Goal: Information Seeking & Learning: Learn about a topic

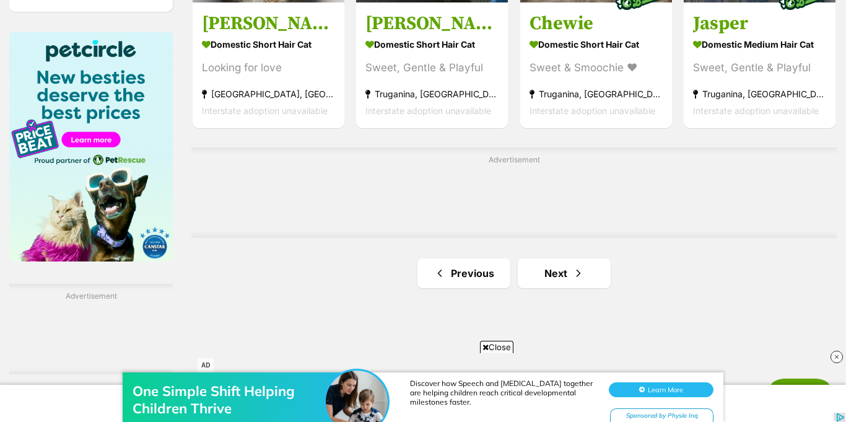
scroll to position [1982, 0]
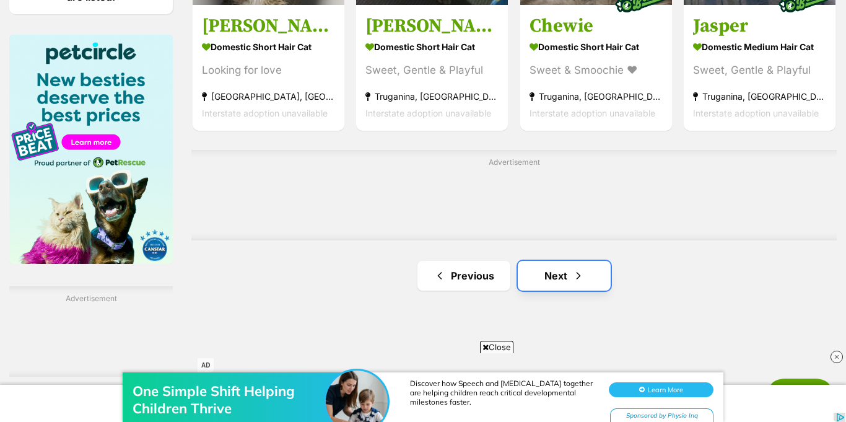
click at [527, 261] on link "Next" at bounding box center [564, 276] width 93 height 30
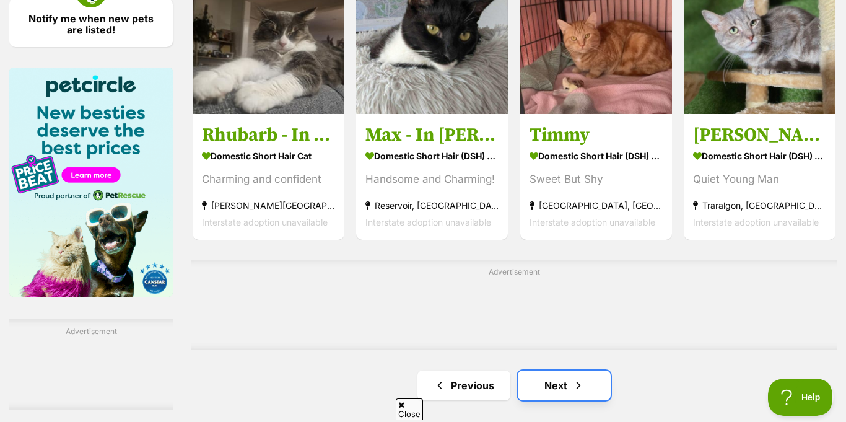
click at [526, 370] on link "Next" at bounding box center [564, 385] width 93 height 30
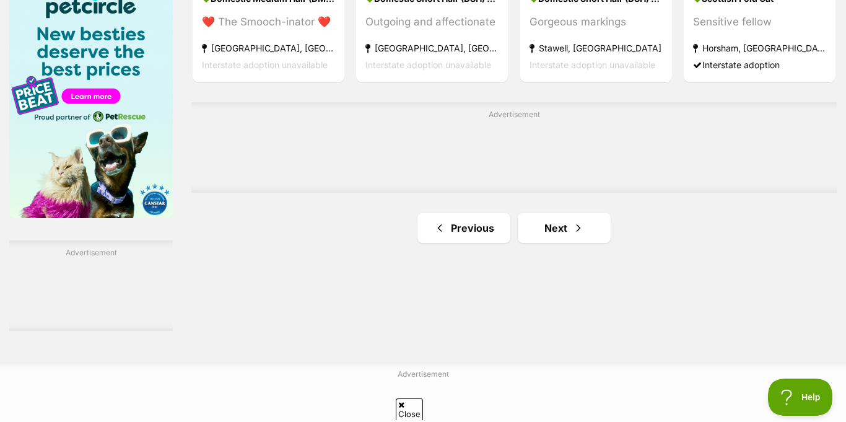
scroll to position [1928, 0]
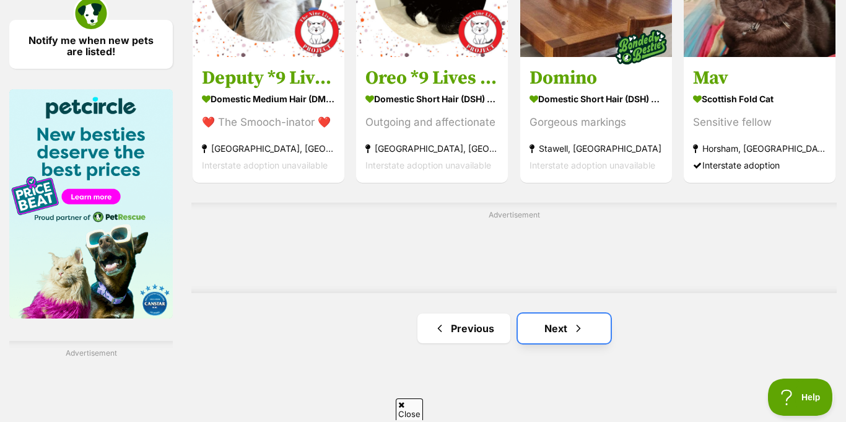
click at [561, 313] on link "Next" at bounding box center [564, 328] width 93 height 30
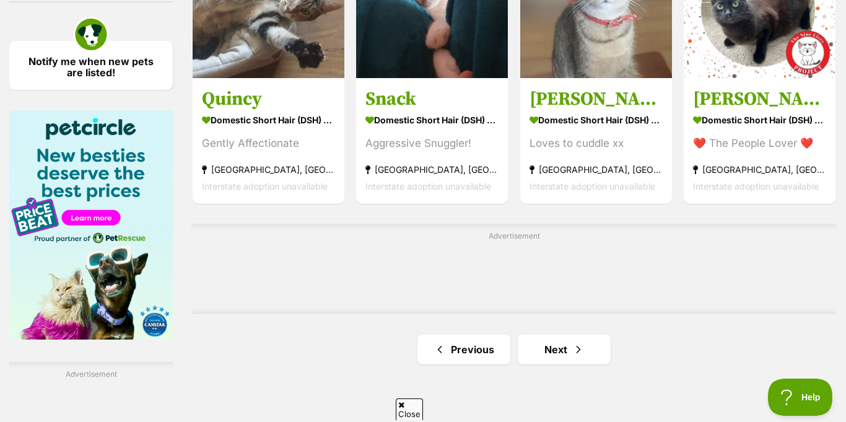
scroll to position [1921, 0]
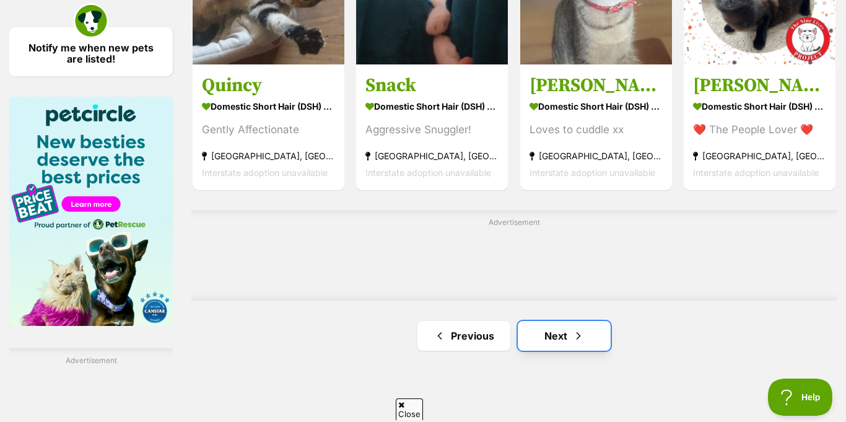
click at [557, 321] on link "Next" at bounding box center [564, 336] width 93 height 30
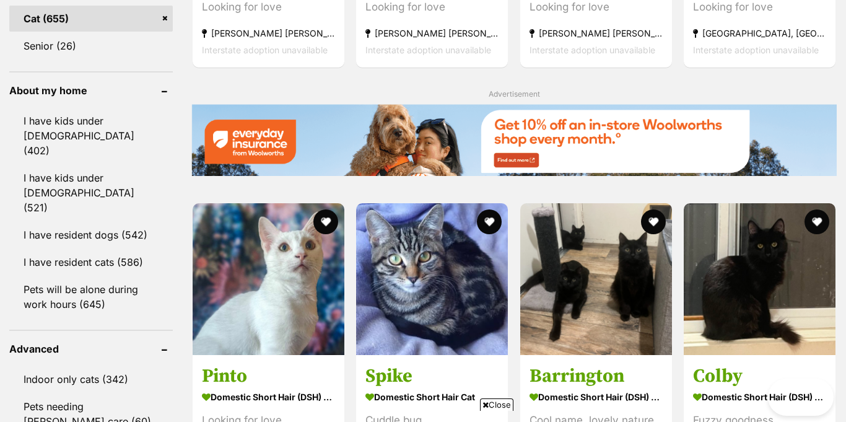
scroll to position [1811, 0]
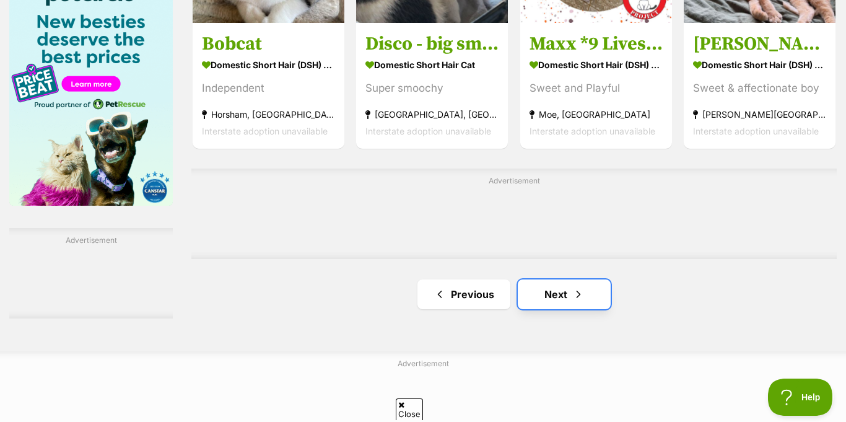
scroll to position [0, 0]
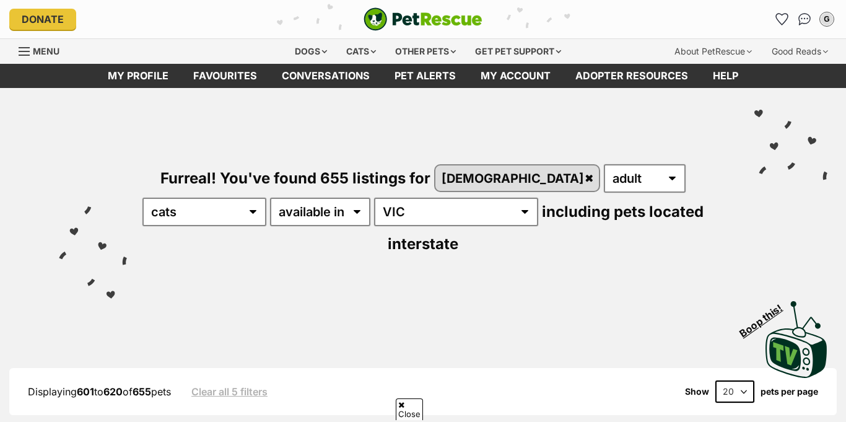
scroll to position [593, 0]
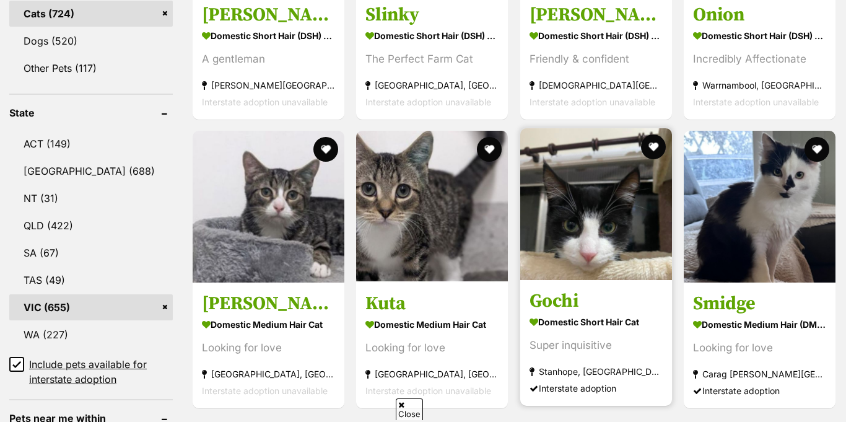
click at [583, 201] on img at bounding box center [596, 204] width 152 height 152
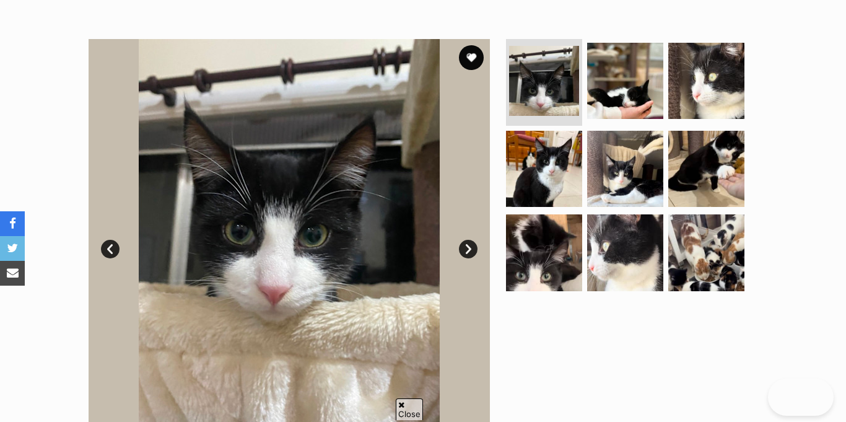
click at [473, 240] on link "Next" at bounding box center [468, 249] width 19 height 19
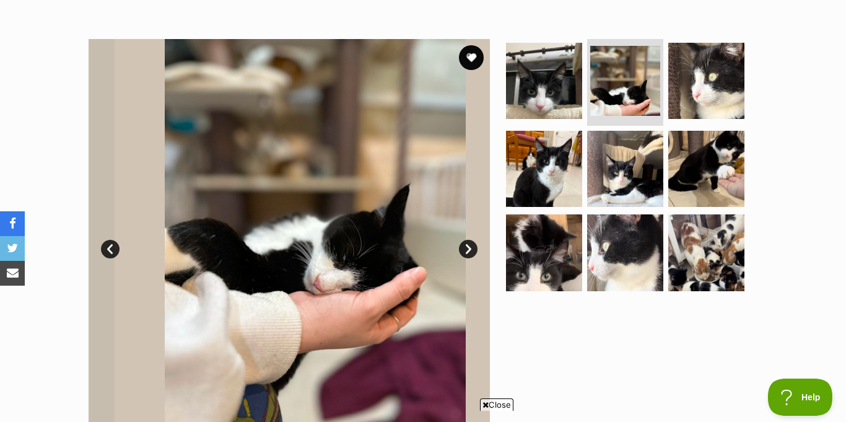
click at [473, 240] on link "Next" at bounding box center [468, 249] width 19 height 19
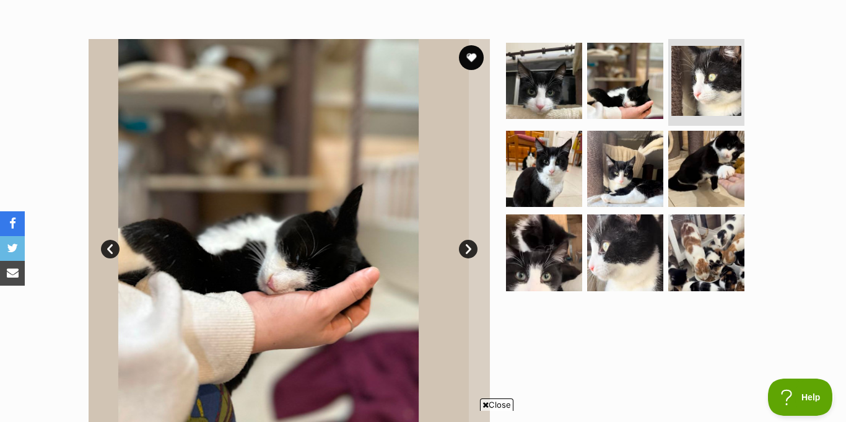
click at [473, 240] on link "Next" at bounding box center [468, 249] width 19 height 19
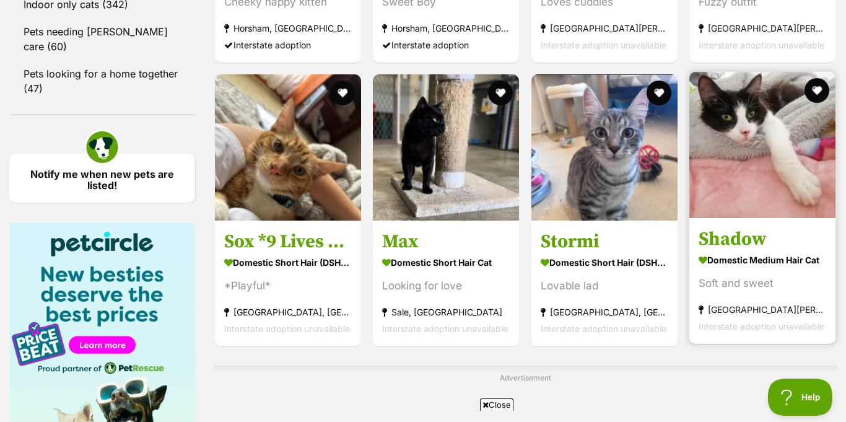
click at [778, 121] on img at bounding box center [762, 145] width 146 height 146
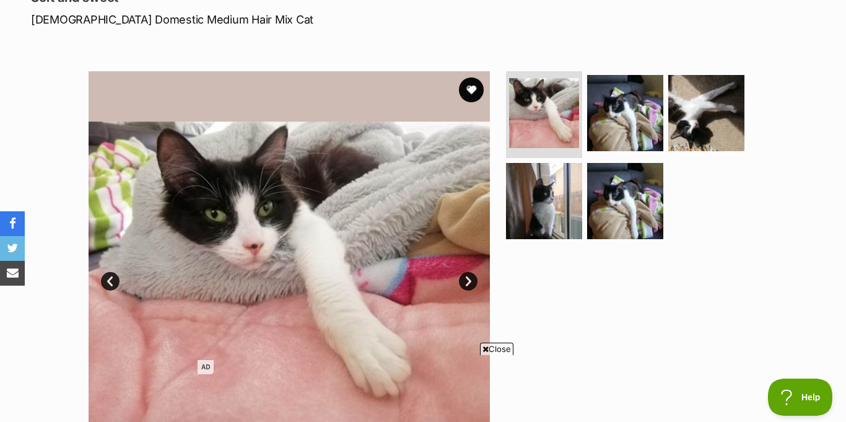
scroll to position [193, 0]
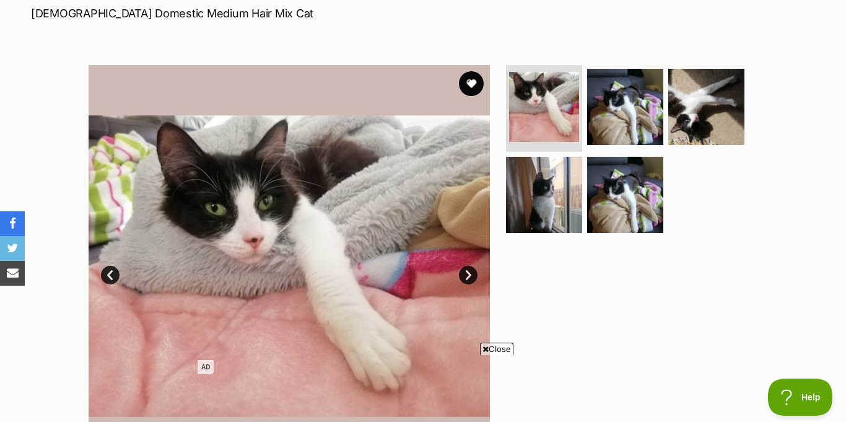
click at [469, 266] on link "Next" at bounding box center [468, 275] width 19 height 19
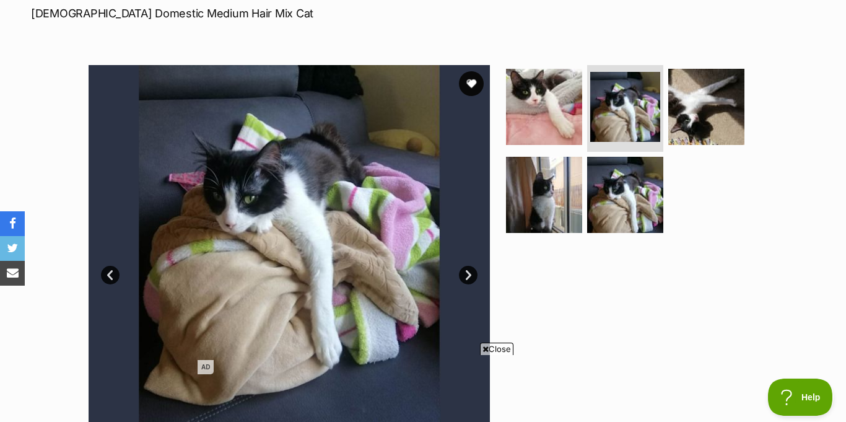
click at [469, 266] on link "Next" at bounding box center [468, 275] width 19 height 19
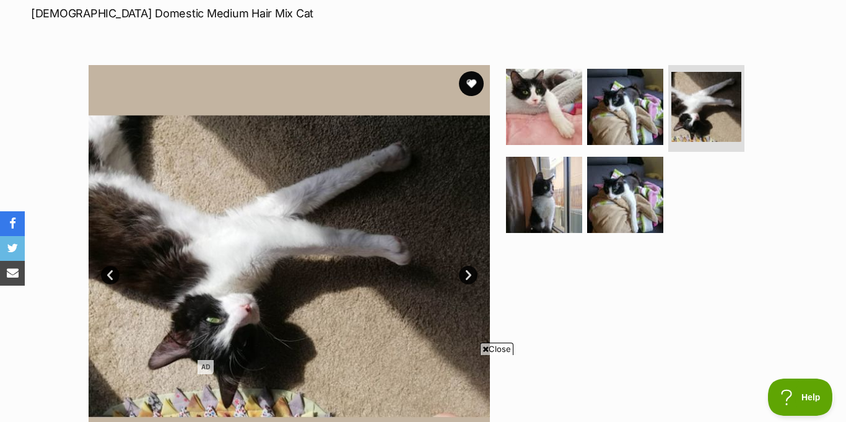
click at [469, 266] on link "Next" at bounding box center [468, 275] width 19 height 19
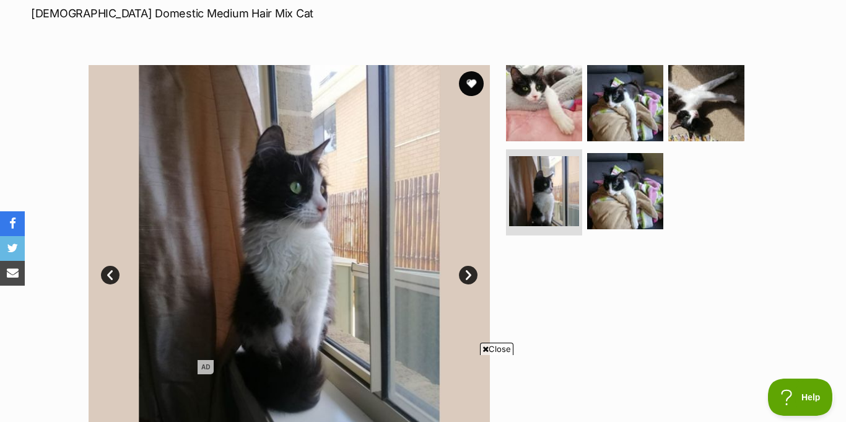
click at [469, 266] on link "Next" at bounding box center [468, 275] width 19 height 19
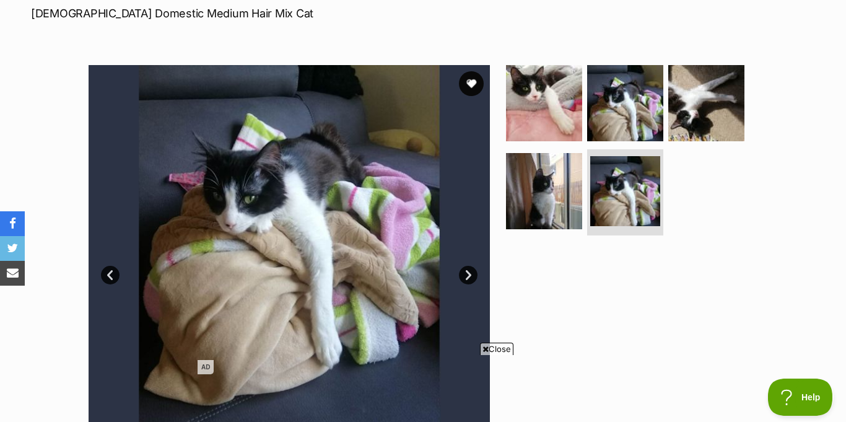
click at [469, 266] on link "Next" at bounding box center [468, 275] width 19 height 19
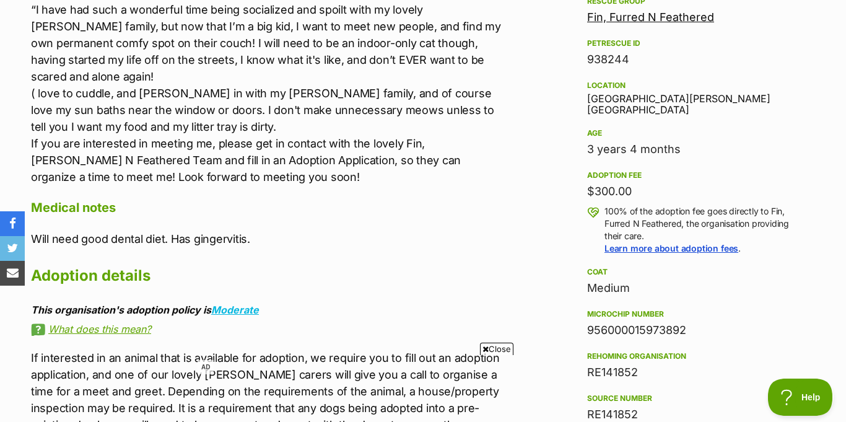
scroll to position [0, 0]
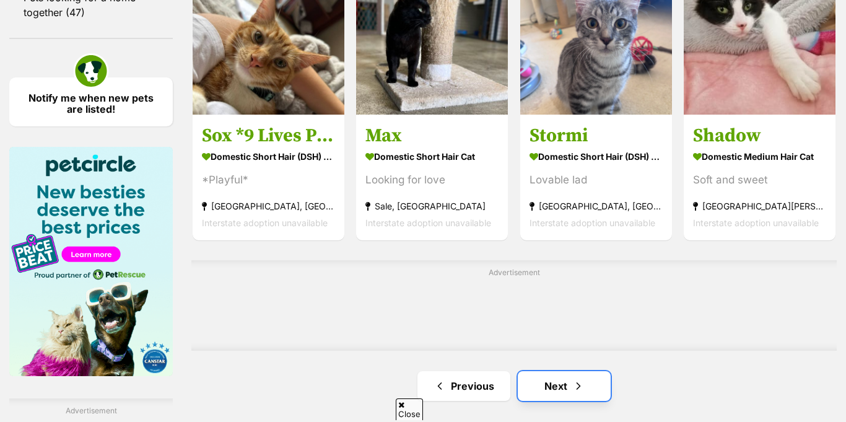
scroll to position [1870, 0]
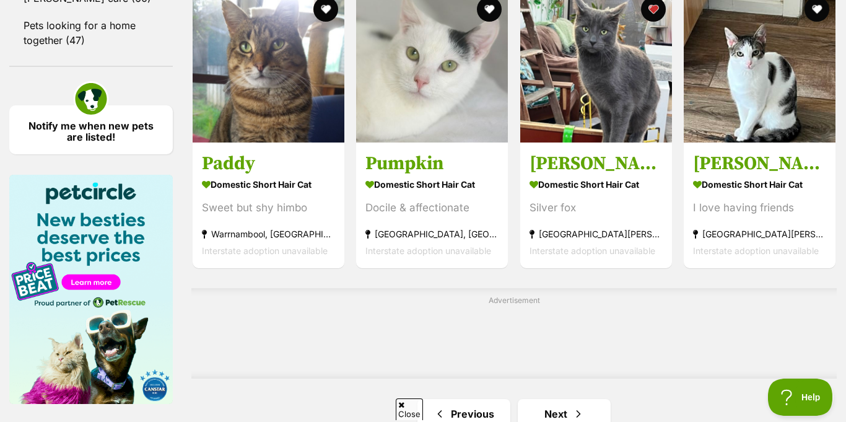
scroll to position [1872, 0]
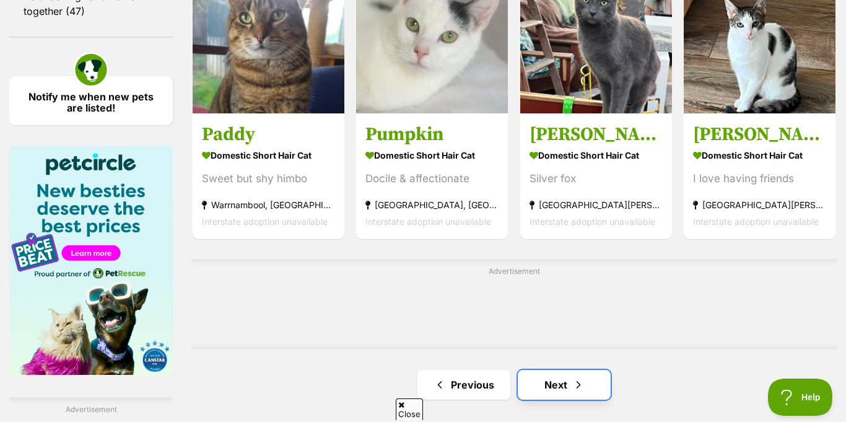
click at [552, 370] on link "Next" at bounding box center [564, 385] width 93 height 30
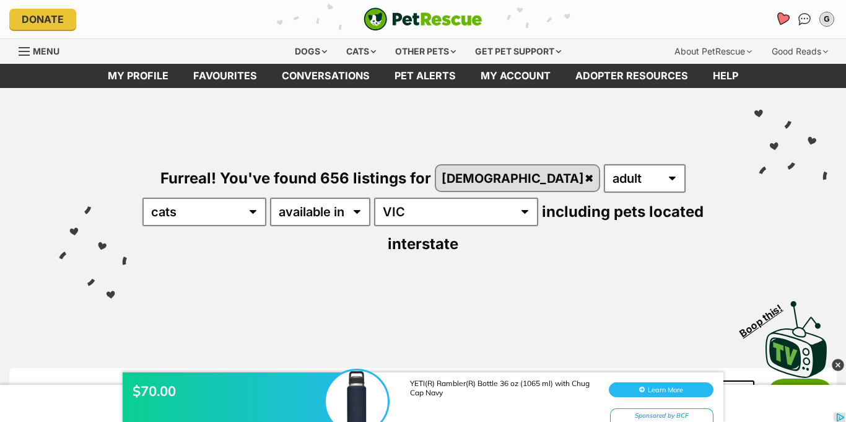
click at [791, 18] on icon "Favourites" at bounding box center [782, 19] width 17 height 16
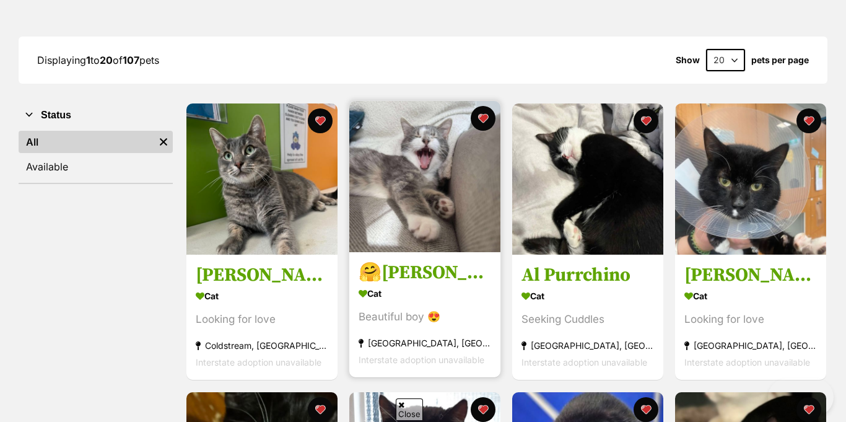
click at [435, 207] on img at bounding box center [424, 176] width 151 height 151
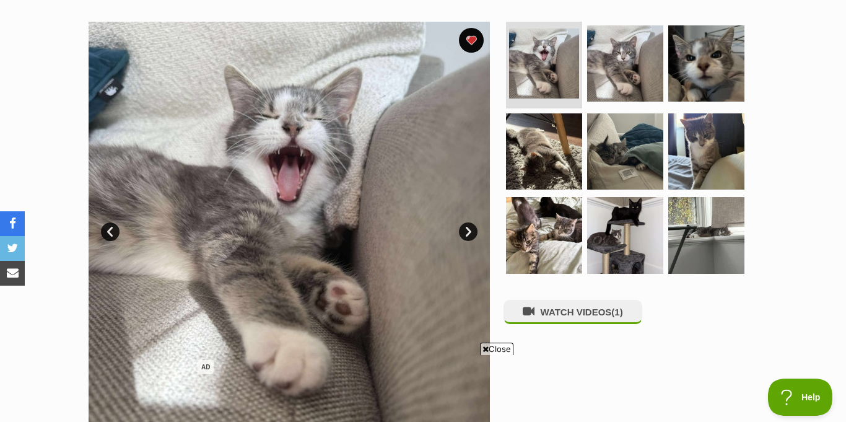
scroll to position [237, 0]
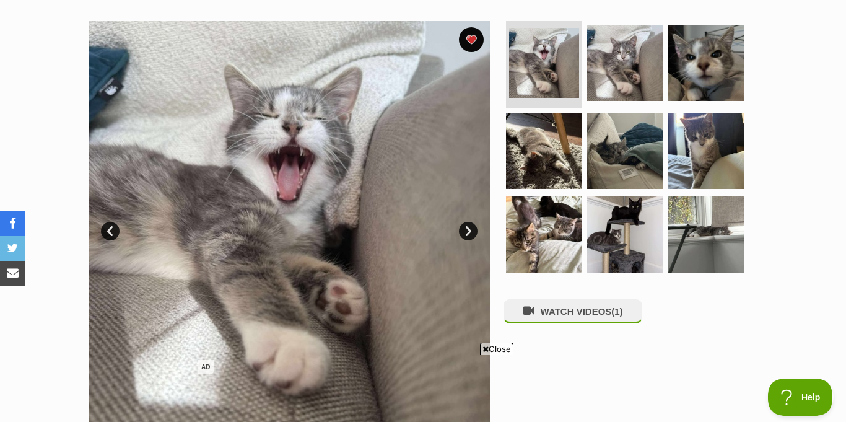
click at [471, 222] on link "Next" at bounding box center [468, 231] width 19 height 19
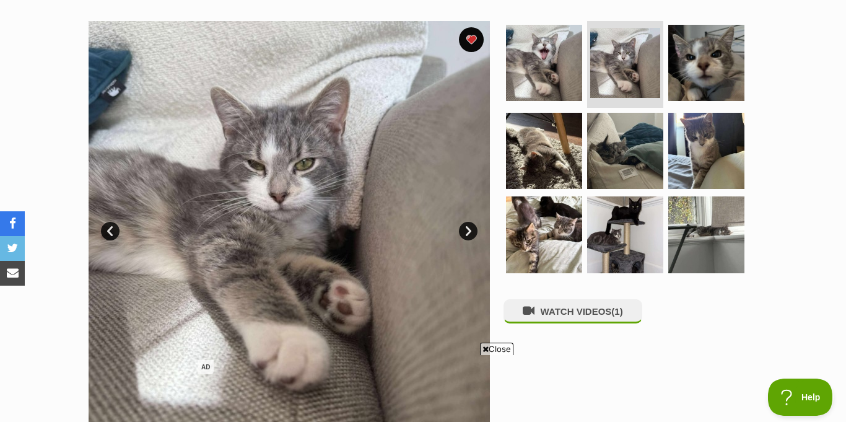
click at [471, 222] on link "Next" at bounding box center [468, 231] width 19 height 19
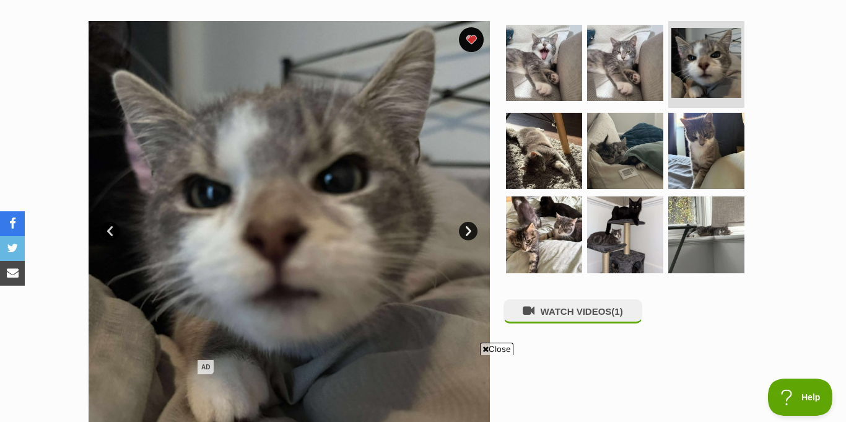
click at [471, 222] on link "Next" at bounding box center [468, 231] width 19 height 19
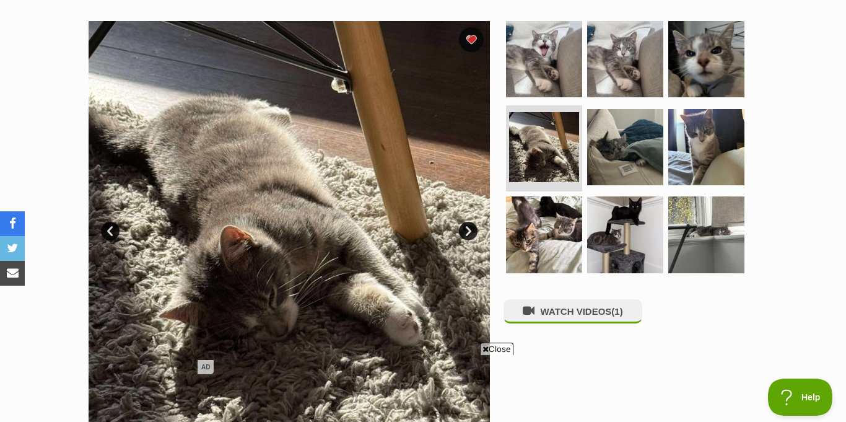
click at [471, 222] on link "Next" at bounding box center [468, 231] width 19 height 19
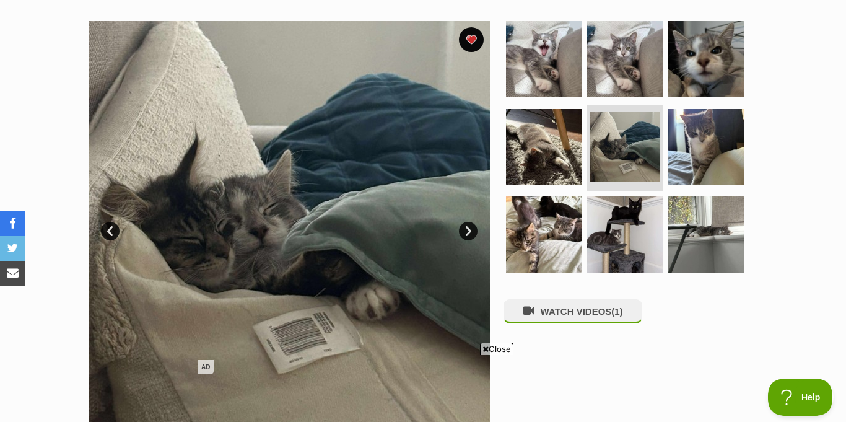
click at [471, 222] on link "Next" at bounding box center [468, 231] width 19 height 19
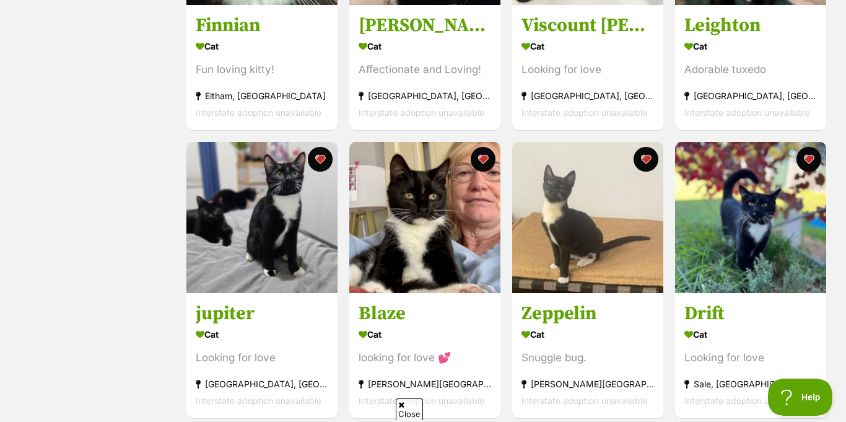
scroll to position [709, 0]
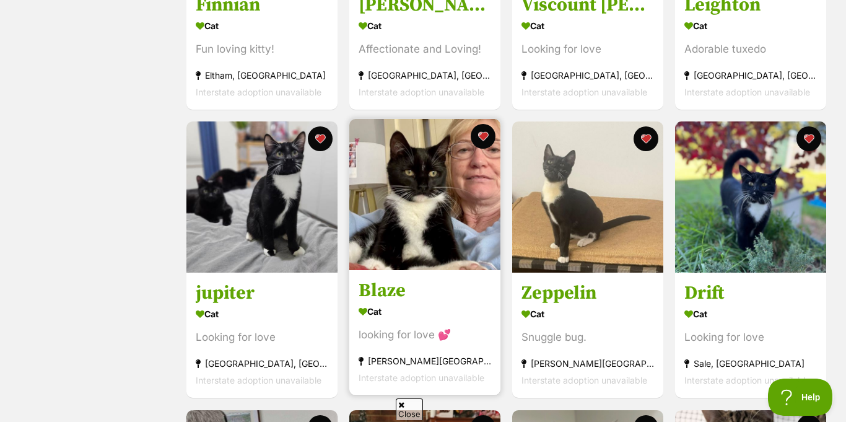
click at [411, 241] on img at bounding box center [424, 194] width 151 height 151
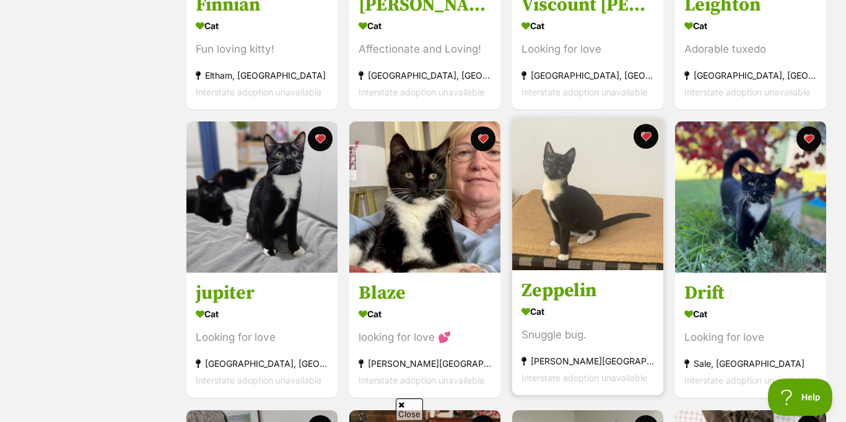
click at [569, 214] on img at bounding box center [587, 194] width 151 height 151
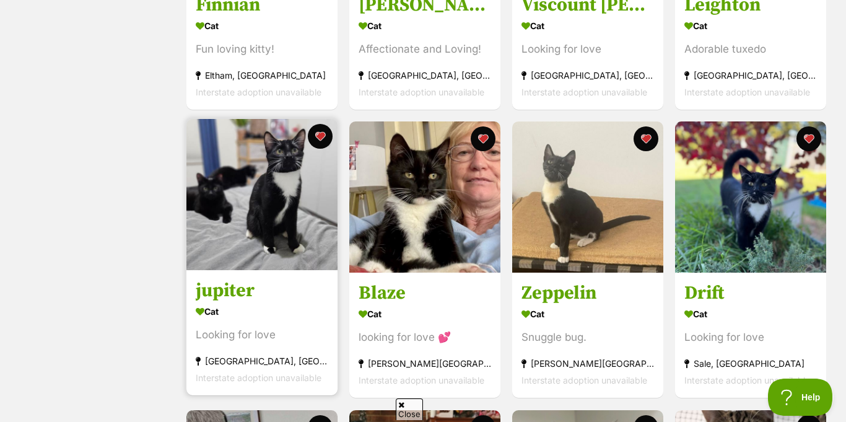
click at [308, 201] on img at bounding box center [261, 194] width 151 height 151
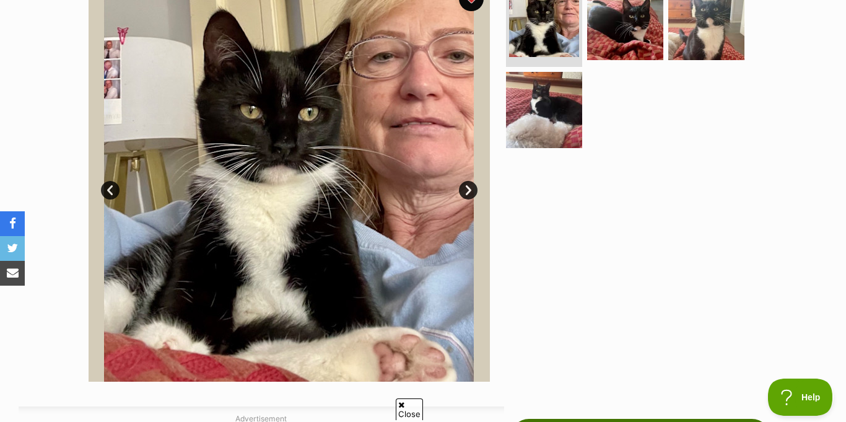
scroll to position [275, 0]
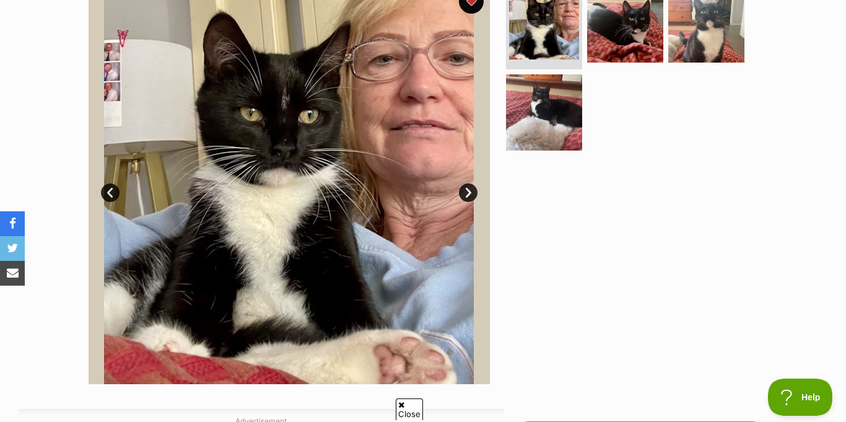
click at [472, 183] on link "Next" at bounding box center [468, 192] width 19 height 19
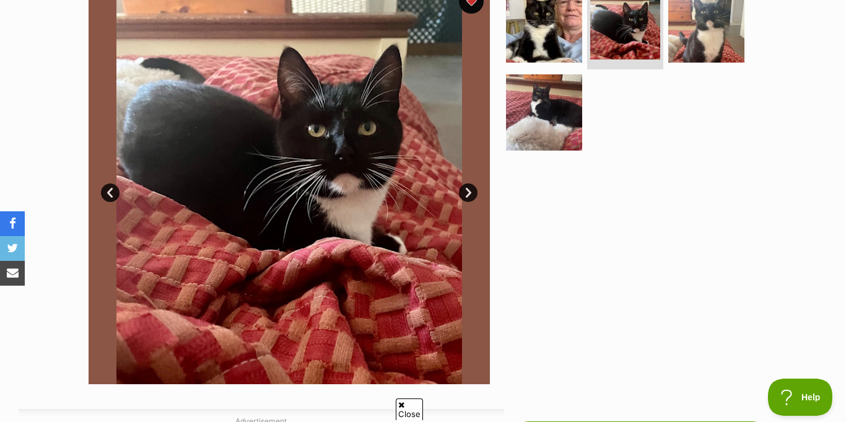
click at [472, 183] on link "Next" at bounding box center [468, 192] width 19 height 19
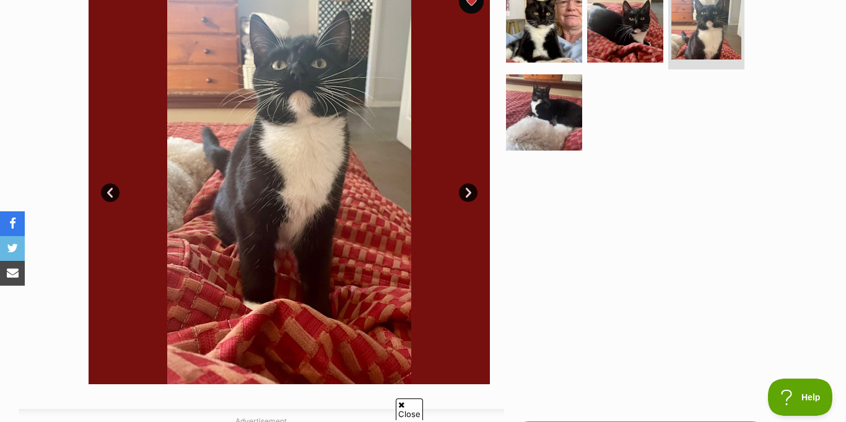
click at [472, 183] on link "Next" at bounding box center [468, 192] width 19 height 19
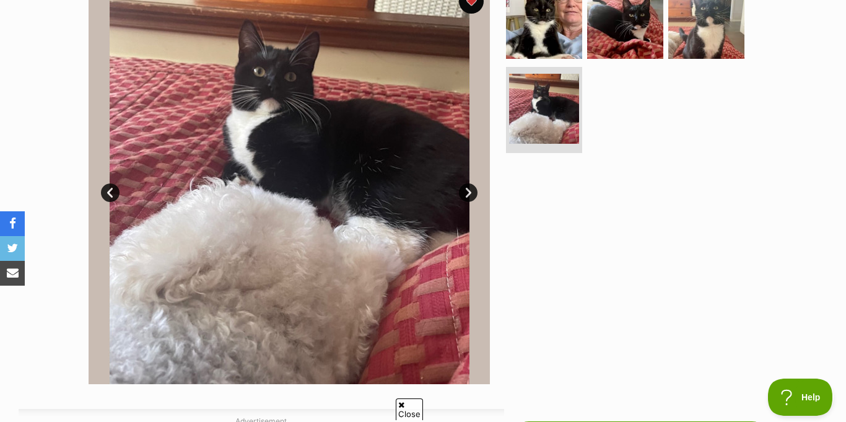
click at [472, 183] on link "Next" at bounding box center [468, 192] width 19 height 19
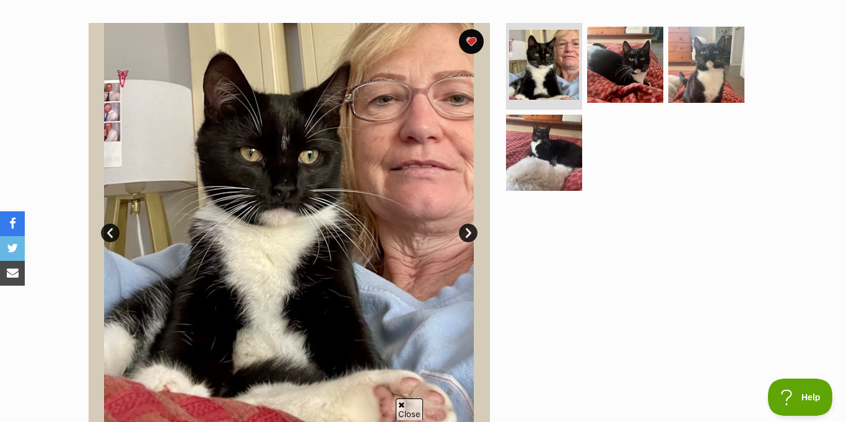
scroll to position [212, 0]
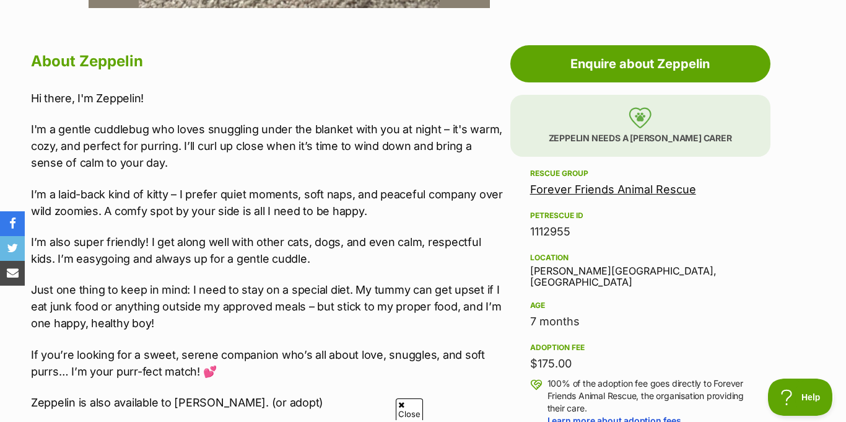
scroll to position [1057, 0]
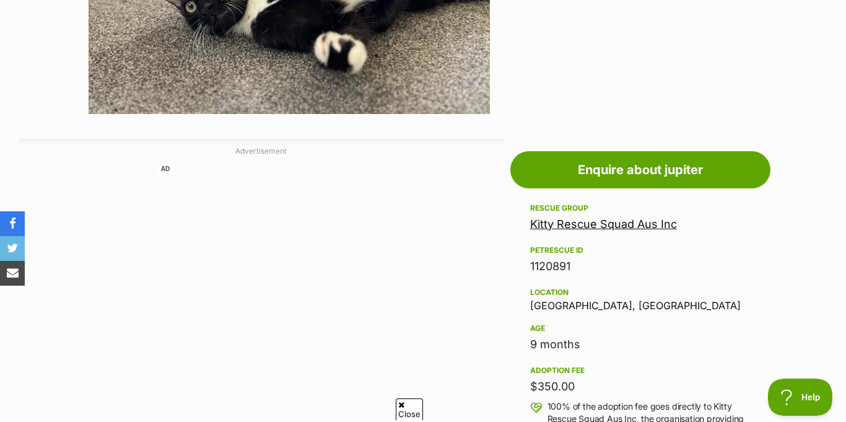
scroll to position [551, 0]
